Goal: Task Accomplishment & Management: Use online tool/utility

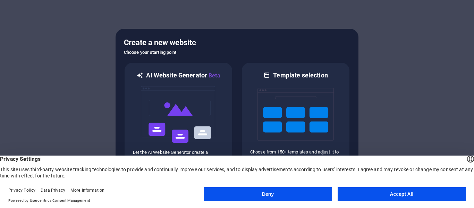
click at [408, 197] on button "Accept All" at bounding box center [401, 194] width 128 height 14
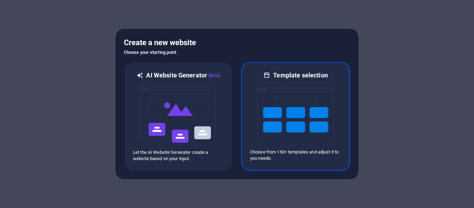
click at [285, 124] on img at bounding box center [295, 113] width 76 height 69
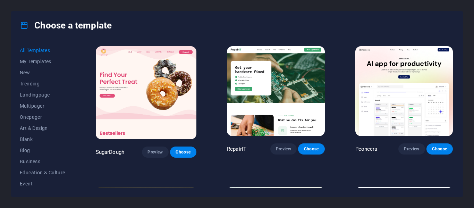
drag, startPoint x: 72, startPoint y: 71, endPoint x: 71, endPoint y: 131, distance: 59.6
click at [71, 131] on div "All Templates My Templates New Trending Landingpage Multipager Onepager Art & D…" at bounding box center [47, 116] width 54 height 143
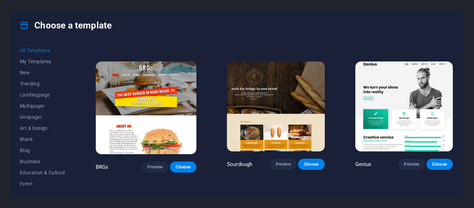
scroll to position [3299, 0]
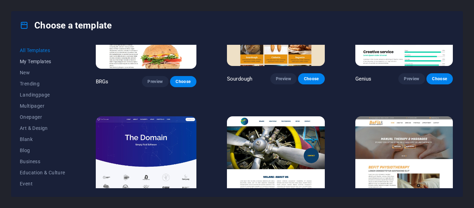
click at [50, 62] on span "My Templates" at bounding box center [42, 62] width 45 height 6
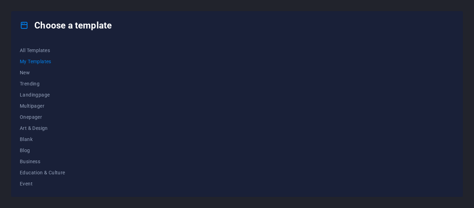
click at [35, 60] on span "My Templates" at bounding box center [42, 62] width 45 height 6
click at [32, 70] on span "New" at bounding box center [42, 73] width 45 height 6
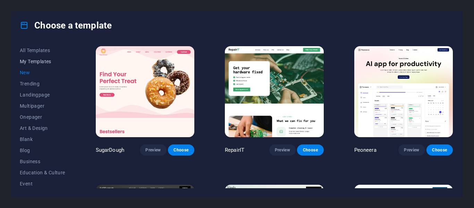
click at [42, 62] on span "My Templates" at bounding box center [42, 62] width 45 height 6
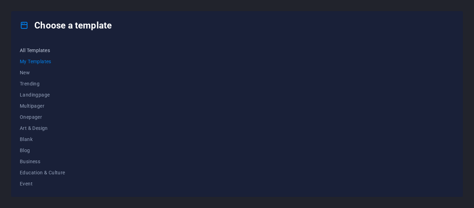
click at [42, 51] on span "All Templates" at bounding box center [42, 51] width 45 height 6
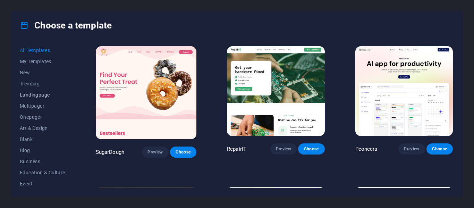
click at [38, 92] on span "Landingpage" at bounding box center [42, 95] width 45 height 6
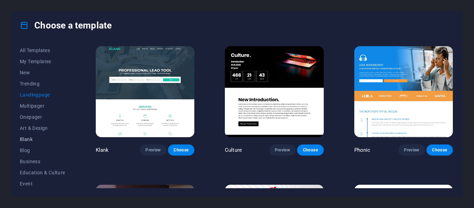
click at [27, 137] on span "Blank" at bounding box center [42, 139] width 45 height 6
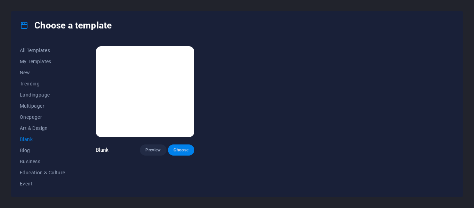
click at [184, 150] on span "Choose" at bounding box center [180, 150] width 15 height 6
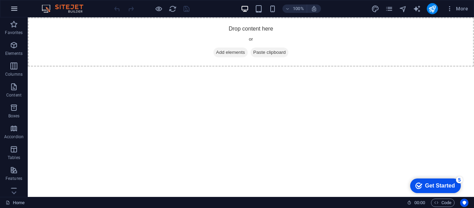
click at [16, 10] on icon "button" at bounding box center [14, 9] width 8 height 8
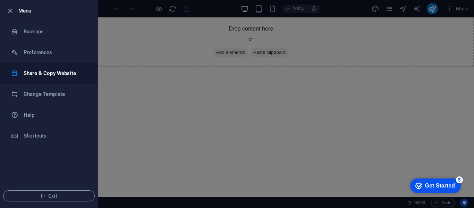
click at [49, 72] on h6 "Share & Copy Website" at bounding box center [56, 73] width 64 height 8
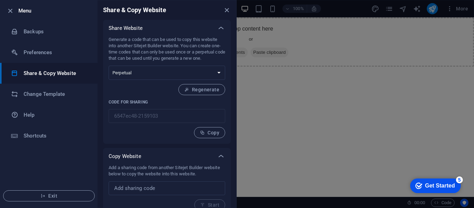
drag, startPoint x: 235, startPoint y: 70, endPoint x: 267, endPoint y: 126, distance: 64.6
click at [267, 126] on div "Menu Backups Preferences Share & Copy Website Change Template Help Shortcuts Ex…" at bounding box center [237, 104] width 474 height 208
click at [267, 126] on div at bounding box center [237, 104] width 474 height 208
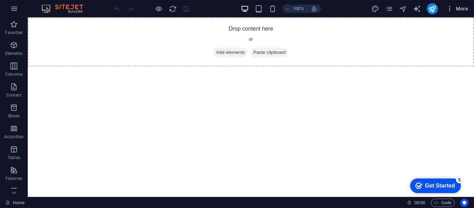
click at [465, 9] on span "More" at bounding box center [457, 8] width 22 height 7
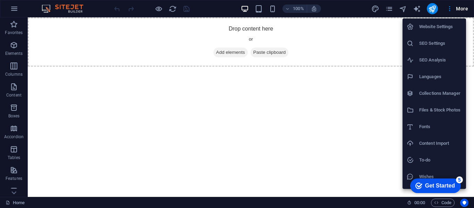
click at [351, 126] on div at bounding box center [237, 104] width 474 height 208
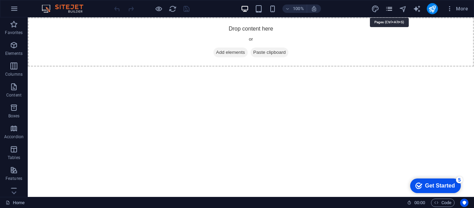
click at [389, 10] on icon "pages" at bounding box center [389, 9] width 8 height 8
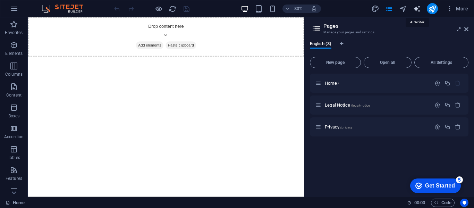
click at [416, 11] on icon "text_generator" at bounding box center [417, 9] width 8 height 8
select select "English"
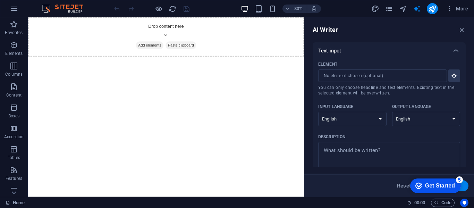
click at [204, 67] on html "Skip to main content Drop content here or Add elements Paste clipboard" at bounding box center [200, 41] width 345 height 49
click at [97, 67] on html "Skip to main content Drop content here or Add elements Paste clipboard" at bounding box center [200, 41] width 345 height 49
click at [282, 67] on html "Skip to main content Drop content here or Add elements Paste clipboard" at bounding box center [200, 41] width 345 height 49
click at [453, 7] on icon "button" at bounding box center [449, 8] width 7 height 7
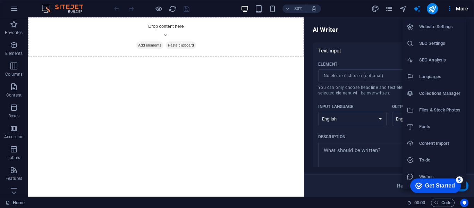
click at [14, 10] on div at bounding box center [237, 104] width 474 height 208
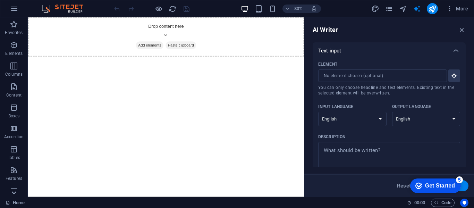
click at [14, 26] on icon at bounding box center [14, 22] width 10 height 10
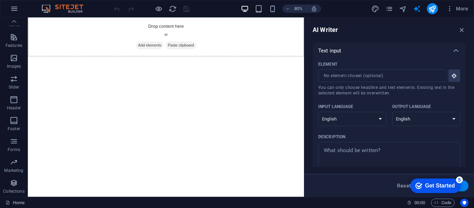
click at [14, 196] on button "Collections" at bounding box center [14, 186] width 28 height 21
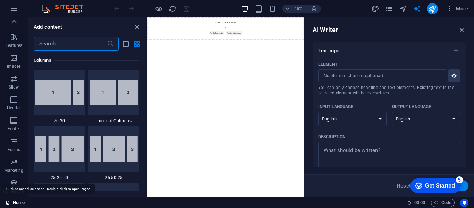
scroll to position [6091, 0]
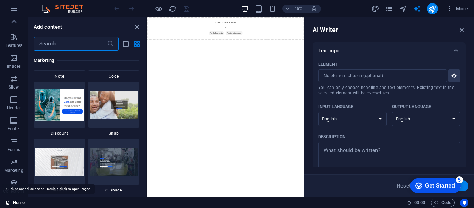
click at [14, 201] on link "Home" at bounding box center [15, 202] width 19 height 8
click at [136, 26] on icon "close panel" at bounding box center [137, 27] width 8 height 8
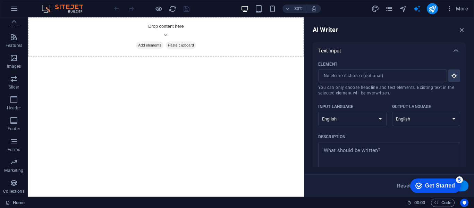
click at [74, 10] on img at bounding box center [66, 9] width 52 height 8
